Goal: Information Seeking & Learning: Learn about a topic

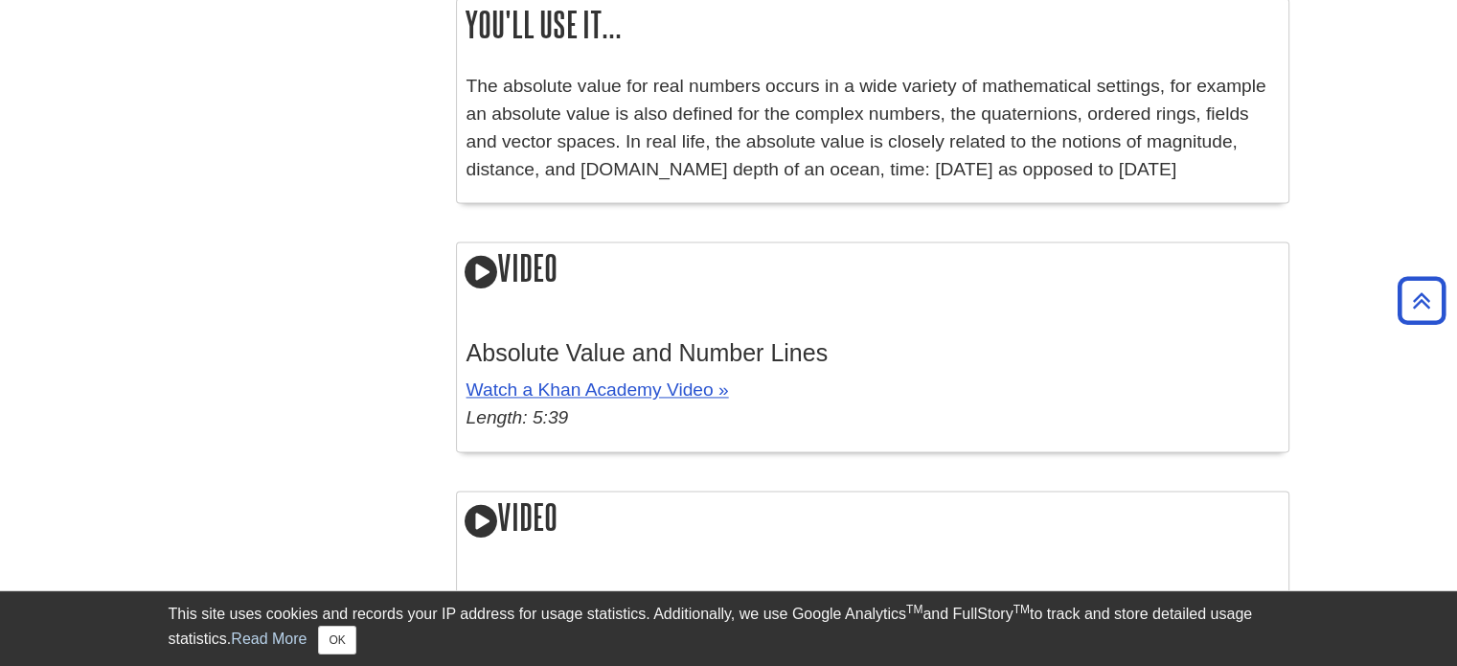
scroll to position [2728, 0]
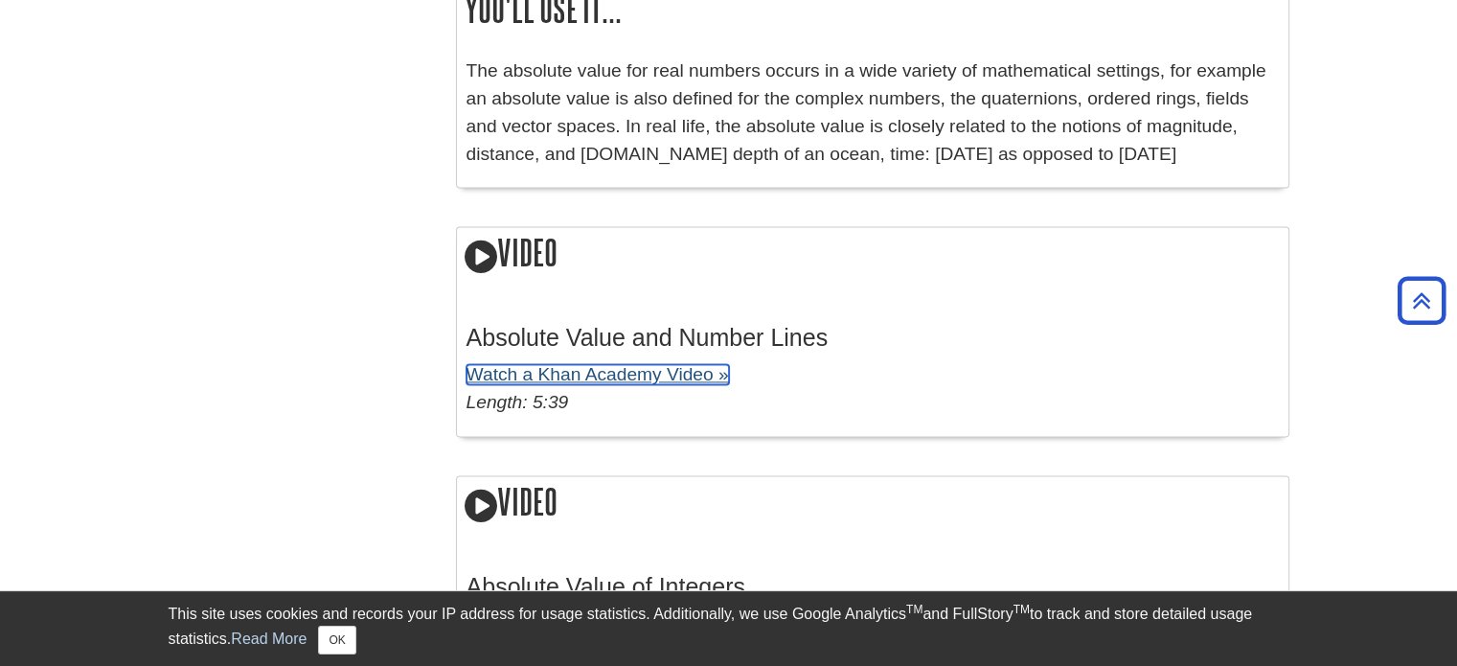
click at [523, 371] on link "Watch a Khan Academy Video »" at bounding box center [597, 374] width 262 height 20
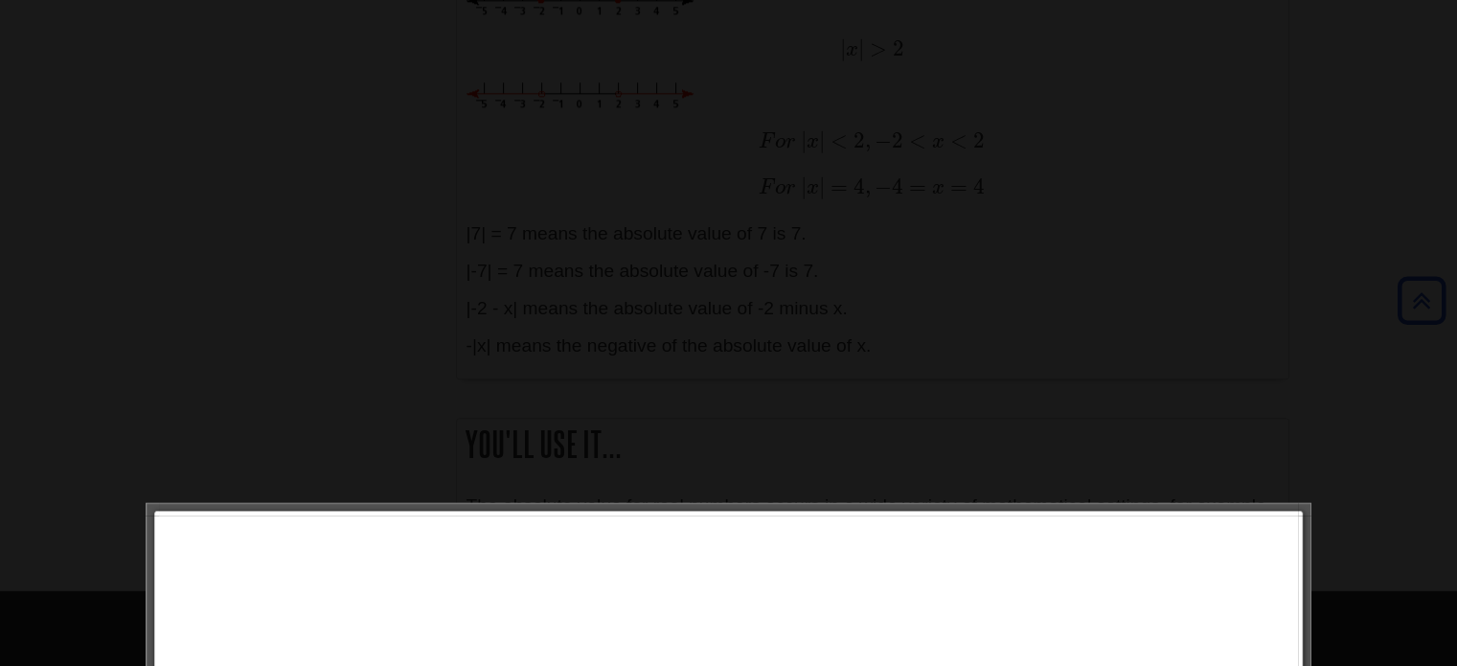
scroll to position [2494, 0]
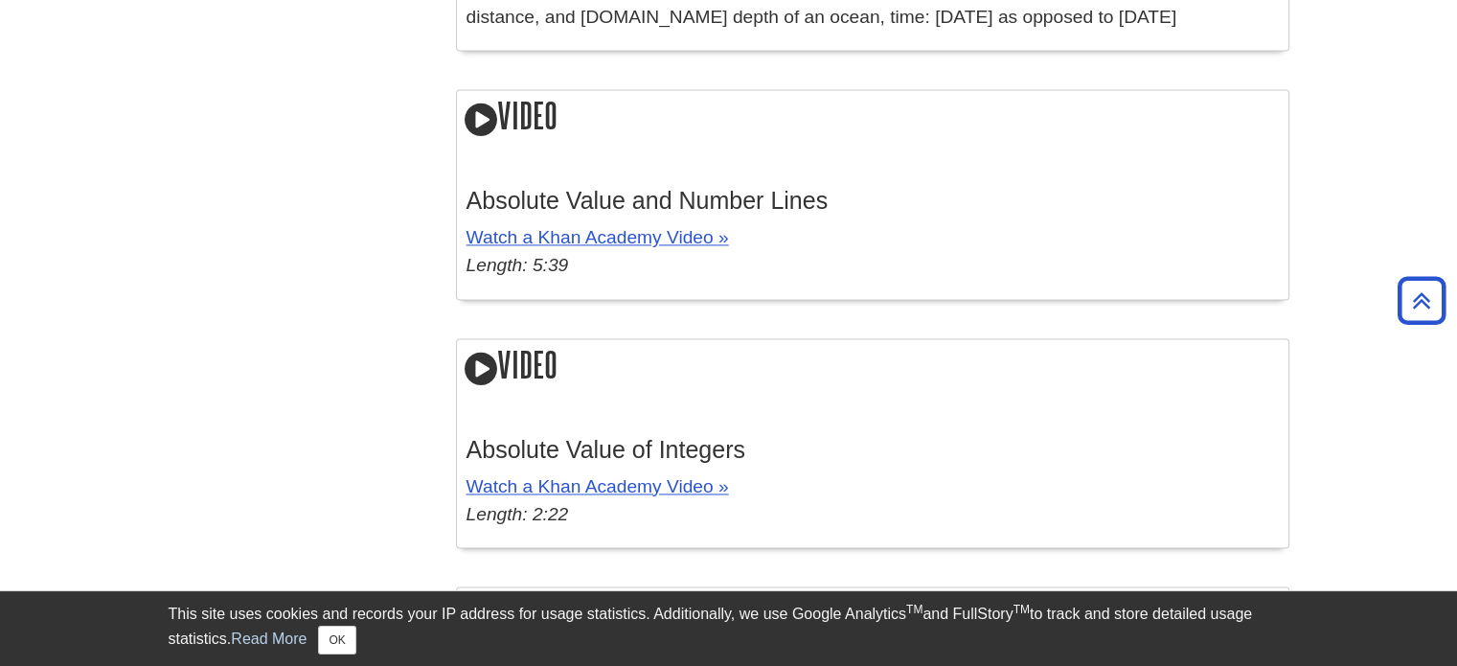
scroll to position [2862, 0]
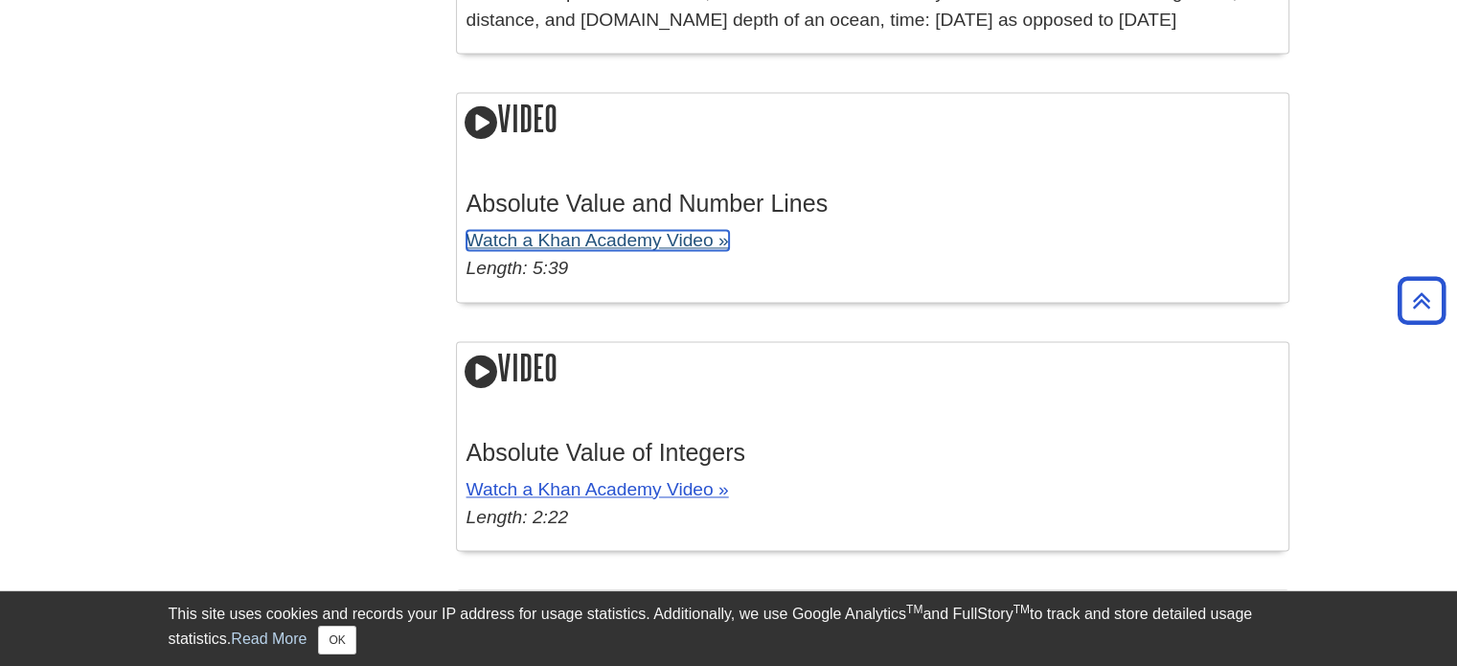
click at [583, 245] on link "Watch a Khan Academy Video »" at bounding box center [597, 240] width 262 height 20
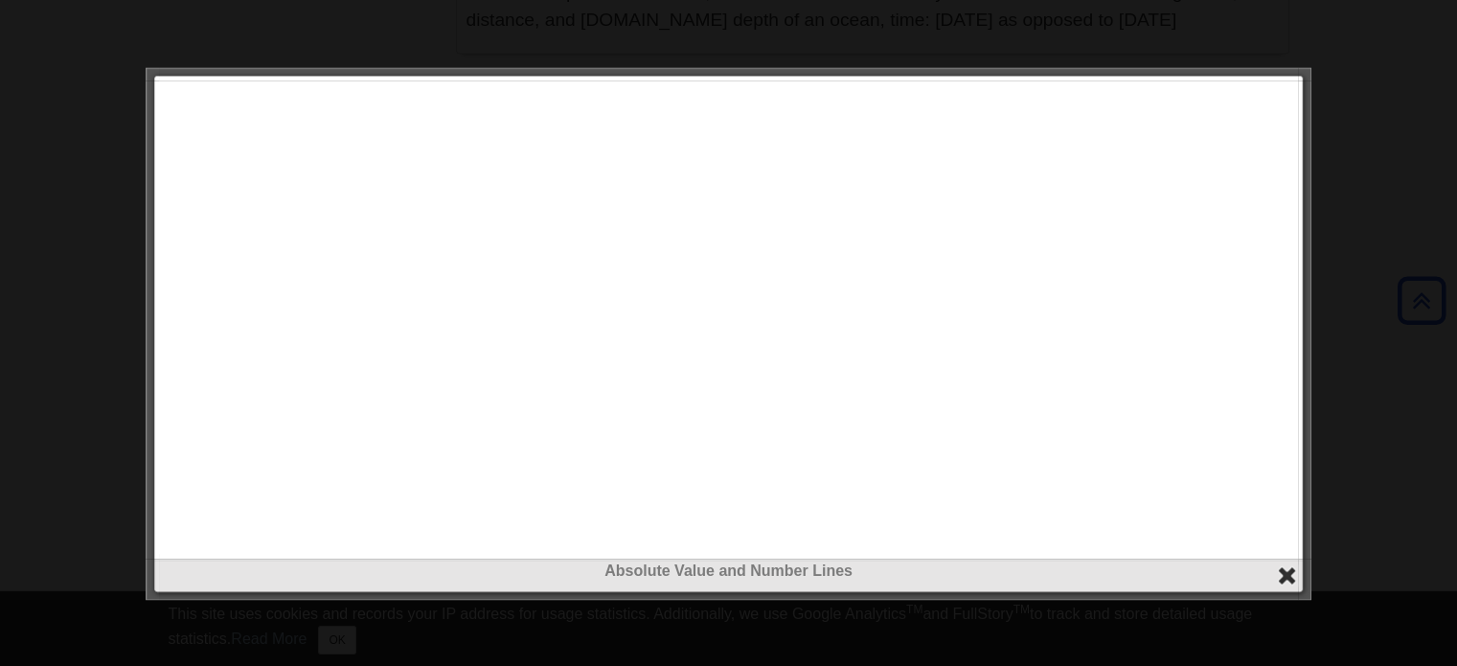
click at [1290, 574] on button "close" at bounding box center [1287, 575] width 22 height 22
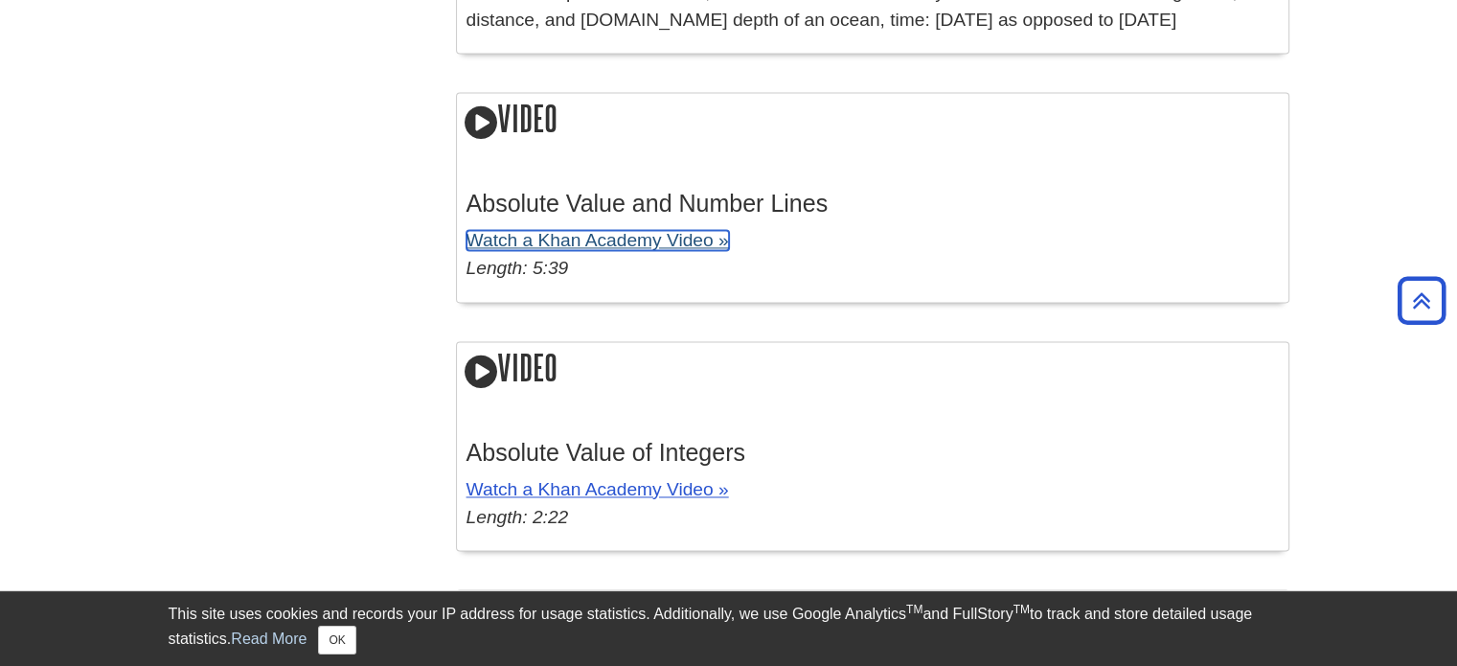
click at [695, 244] on link "Watch a Khan Academy Video »" at bounding box center [597, 240] width 262 height 20
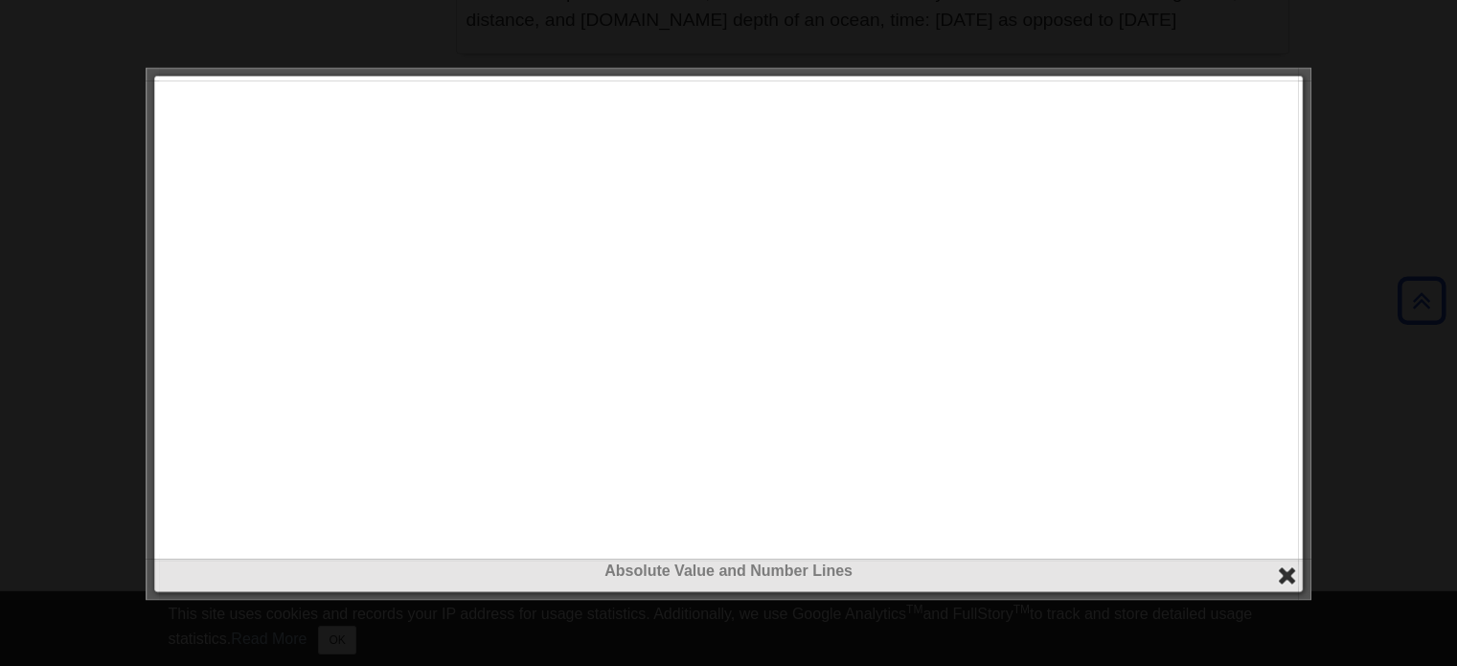
click at [1284, 581] on button "close" at bounding box center [1287, 575] width 22 height 22
